Goal: Transaction & Acquisition: Purchase product/service

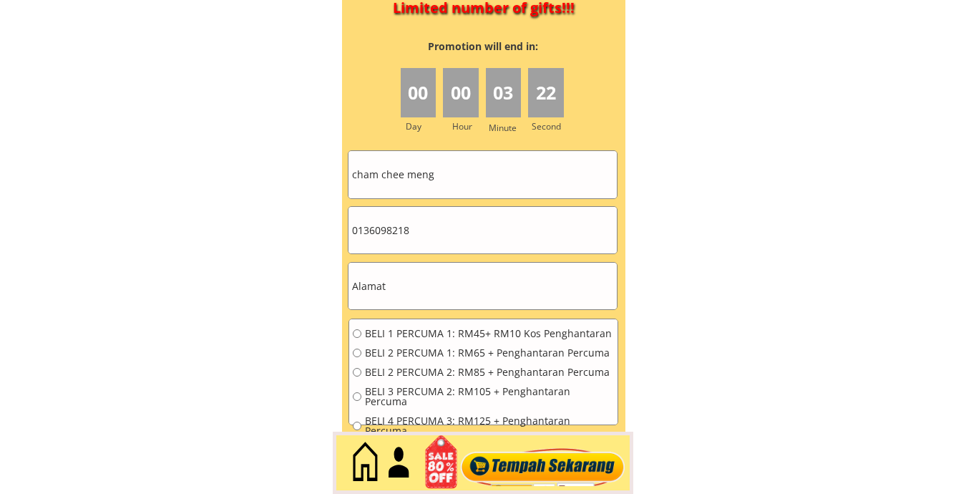
scroll to position [6448, 0]
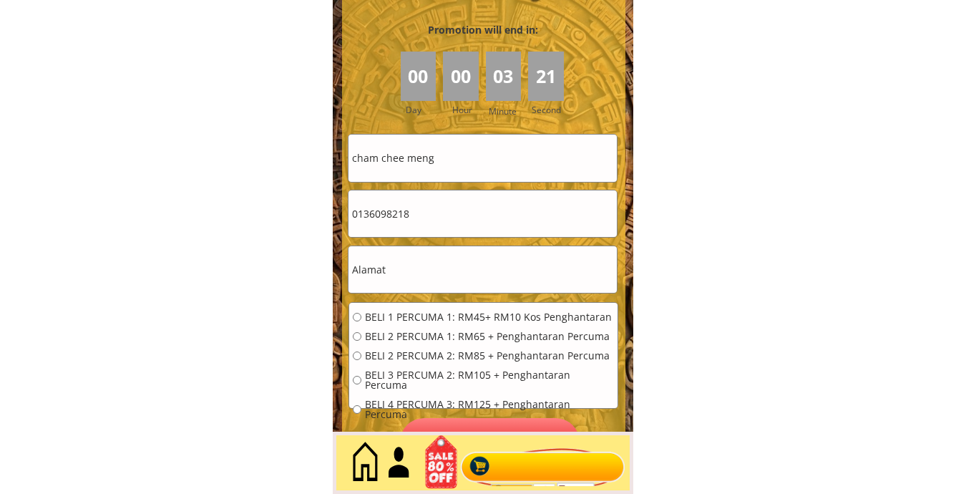
click at [442, 200] on input "0136098218" at bounding box center [483, 213] width 268 height 47
paste input "65177064"
type input "0165177064"
click at [476, 170] on input "cham chee meng" at bounding box center [483, 158] width 268 height 47
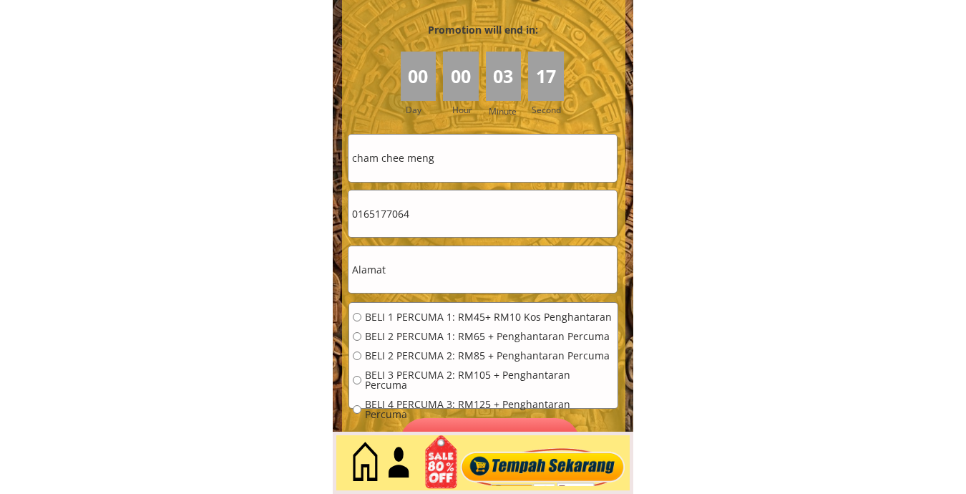
click at [476, 170] on input "cham chee meng" at bounding box center [483, 158] width 268 height 47
paste input "[PERSON_NAME]"
type input "[PERSON_NAME]"
click at [485, 292] on input "text" at bounding box center [483, 269] width 268 height 47
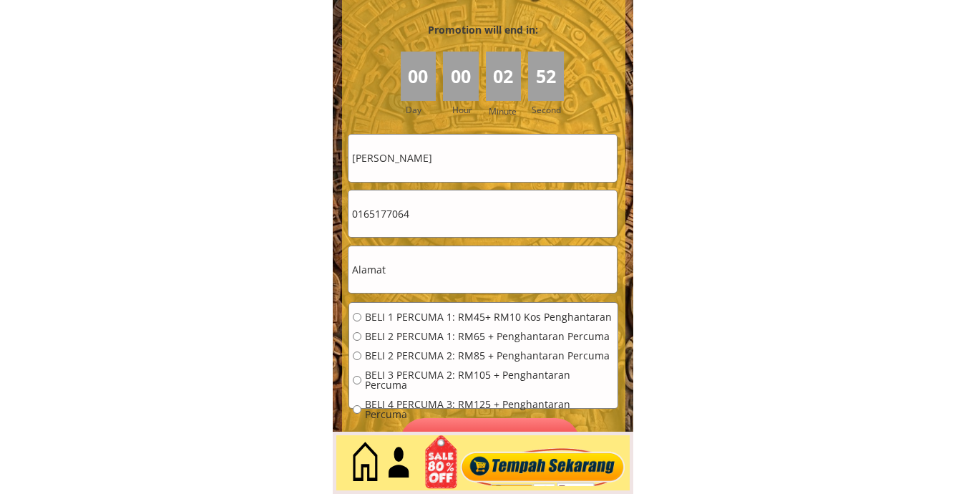
click at [485, 292] on input "text" at bounding box center [483, 269] width 268 height 47
paste input "[GEOGRAPHIC_DATA]"
type input "[GEOGRAPHIC_DATA]"
click at [438, 312] on span "BELI 1 PERCUMA 1: RM45+ RM10 Kos Penghantaran" at bounding box center [489, 317] width 249 height 10
radio input "true"
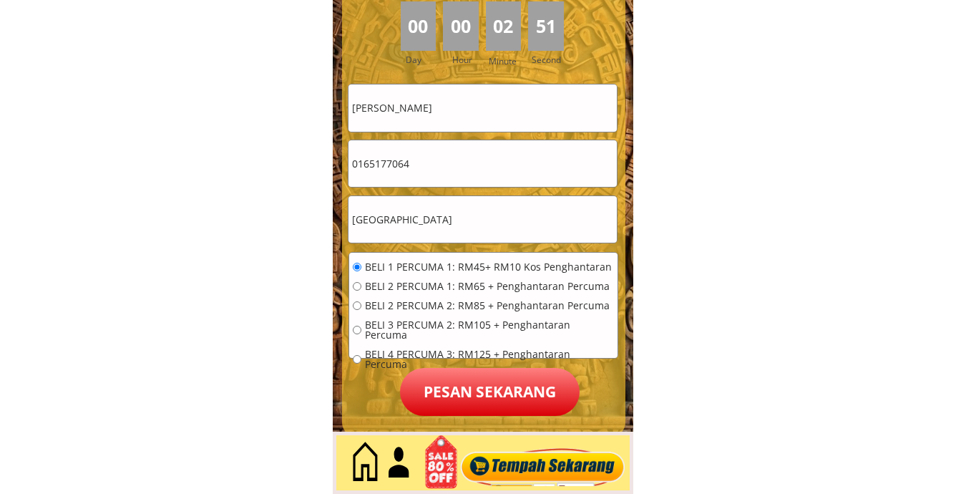
scroll to position [6687, 0]
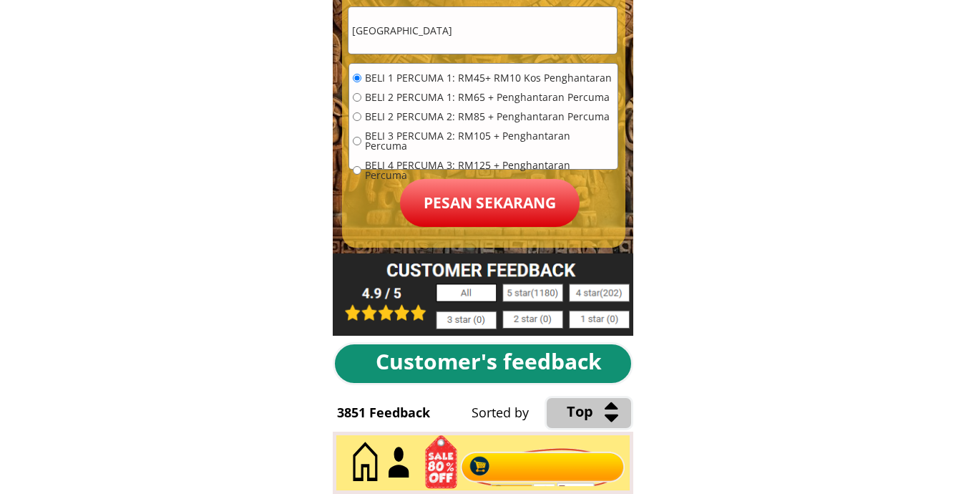
click at [498, 214] on p "Pesan sekarang" at bounding box center [490, 203] width 180 height 48
